Goal: Task Accomplishment & Management: Manage account settings

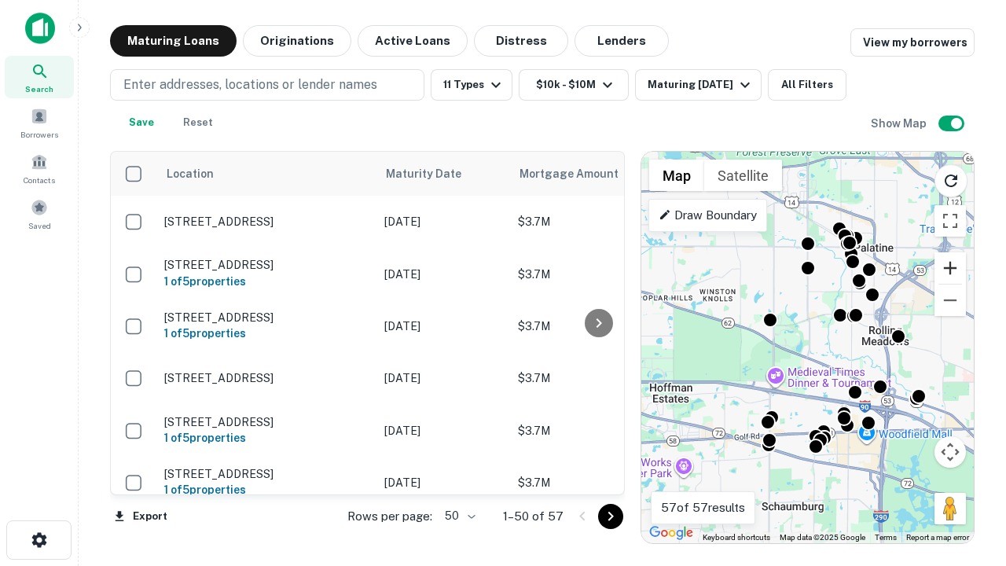
click at [950, 268] on button "Zoom in" at bounding box center [950, 267] width 31 height 31
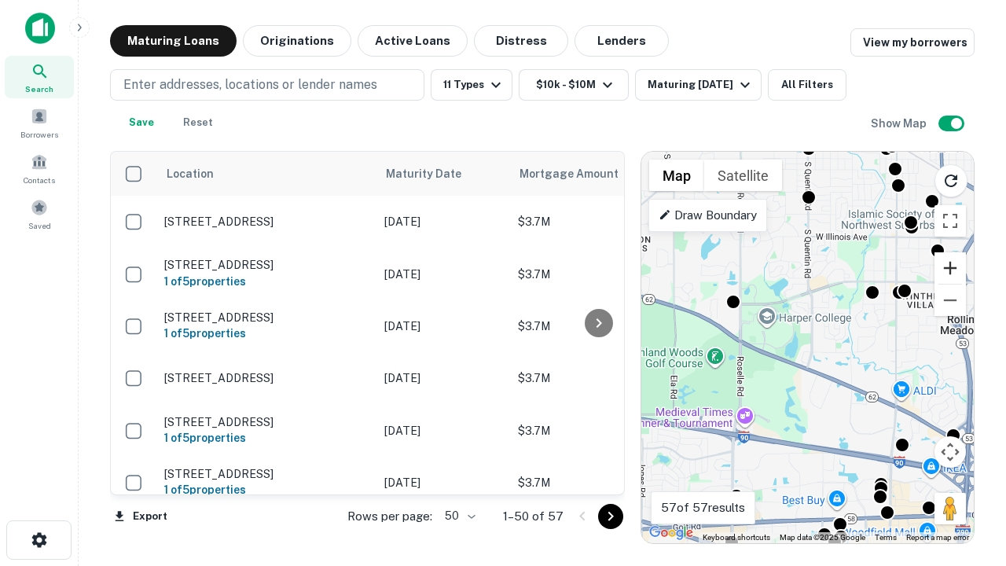
click at [950, 268] on button "Zoom in" at bounding box center [950, 267] width 31 height 31
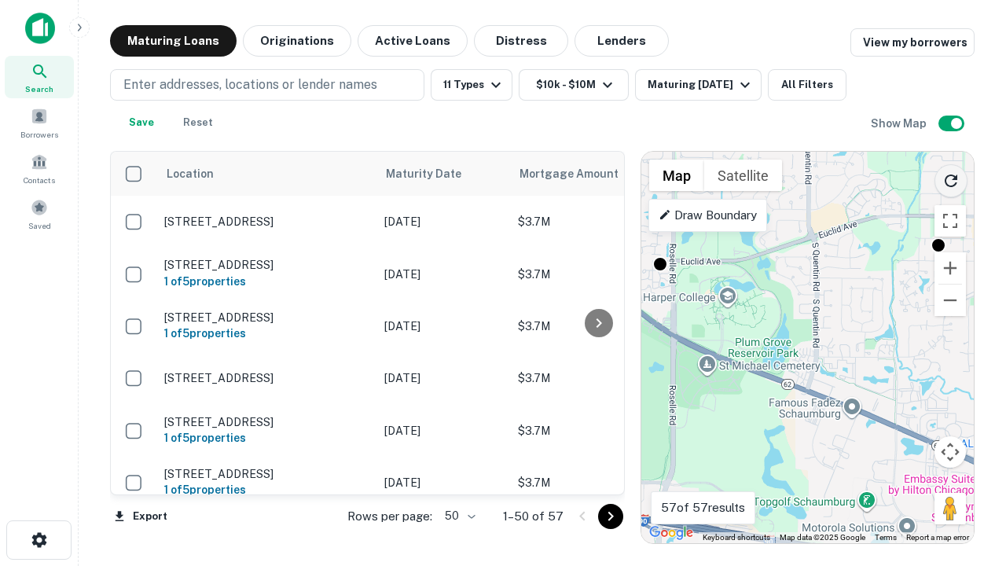
click at [951, 178] on icon "Reload search area" at bounding box center [951, 180] width 19 height 19
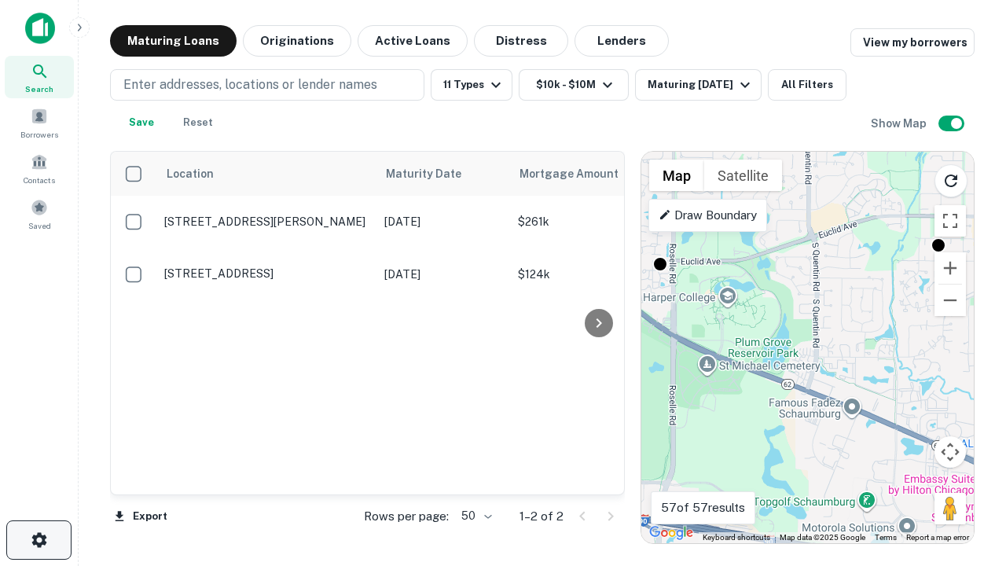
click at [39, 540] on icon "button" at bounding box center [39, 540] width 19 height 19
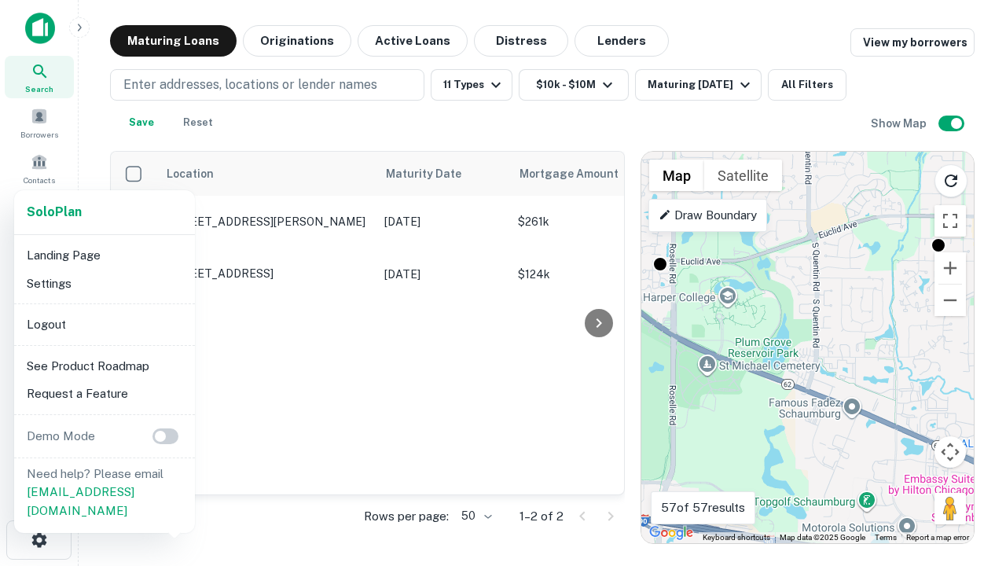
click at [104, 324] on li "Logout" at bounding box center [104, 324] width 168 height 28
